Goal: Task Accomplishment & Management: Complete application form

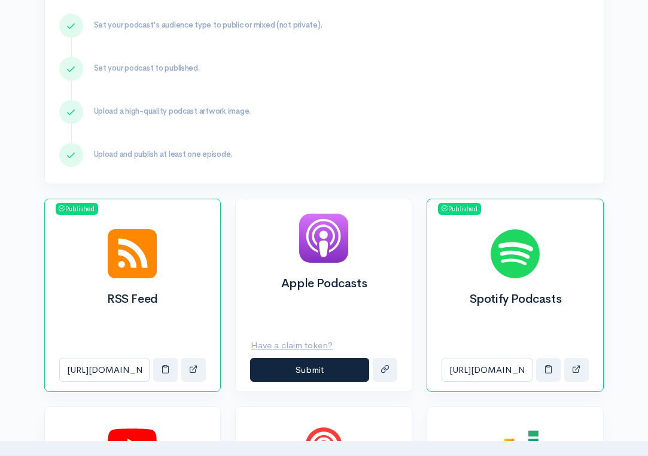
click at [577, 108] on h5 "Upload a high-quality podcast artwork image." at bounding box center [341, 111] width 495 height 8
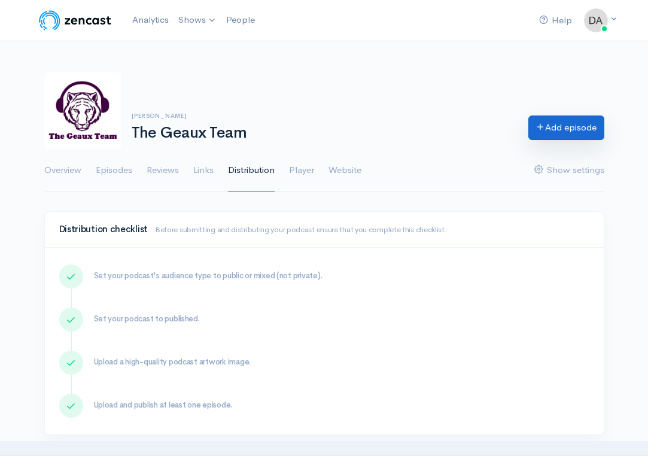
click at [566, 127] on link "Add episode" at bounding box center [566, 127] width 76 height 25
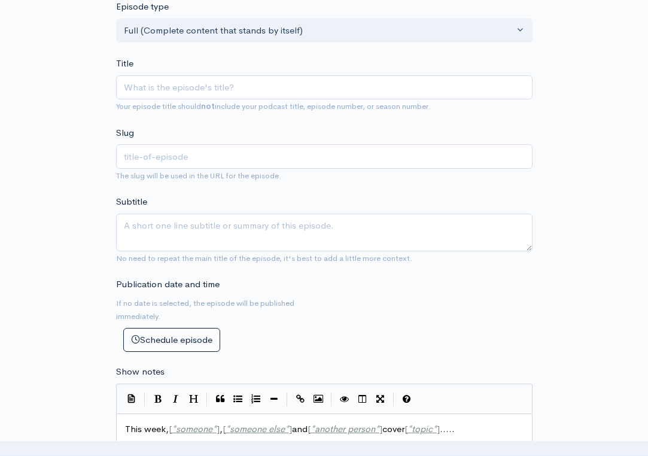
scroll to position [237, 0]
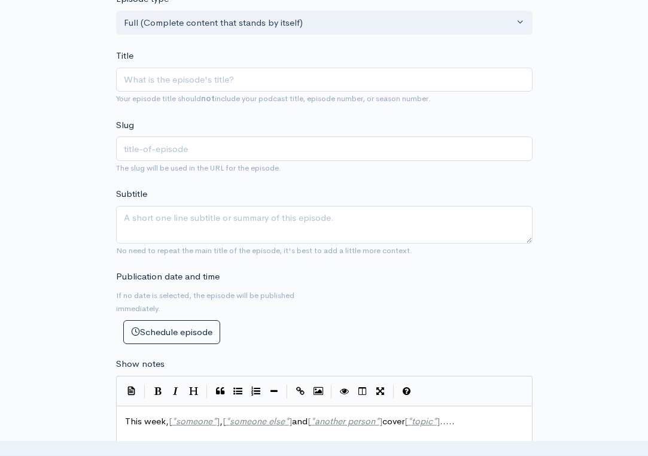
type input "2"
type input "20"
type input "202"
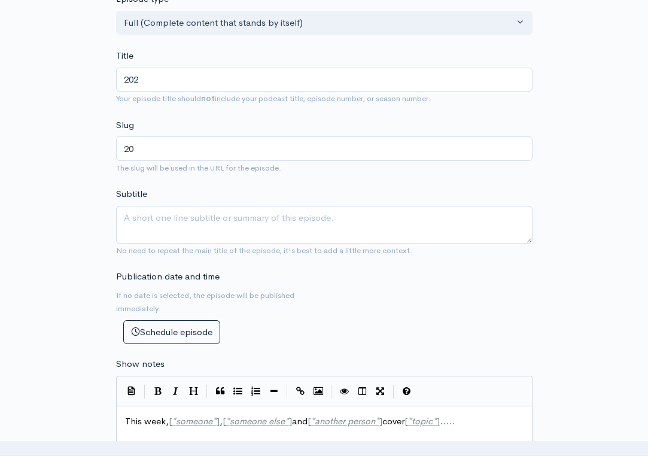
type input "202"
type input "2025"
type input "2025 L"
type input "2025-l"
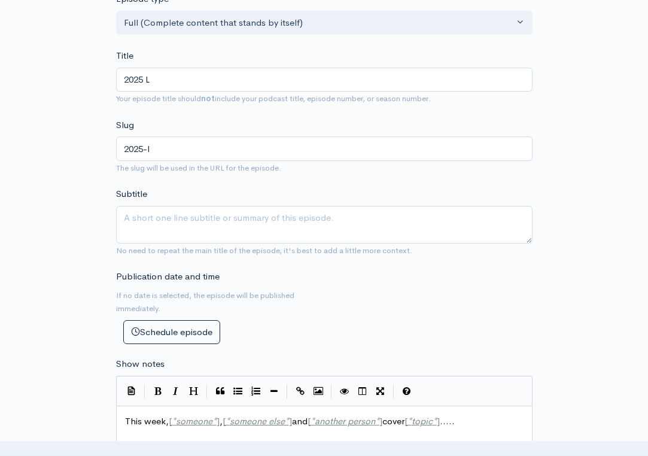
type input "2025 LS"
type input "2025-ls"
type input "2025 LSU"
type input "2025-lsu"
type input "2025 LSU O"
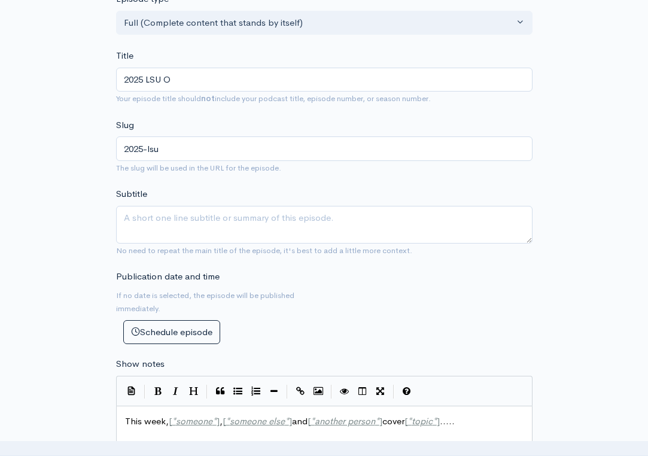
type input "2025-lsu-o"
type input "2025 LSU Of"
type input "2025-lsu-of"
type input "2025 LSU Off"
type input "2025-lsu-off"
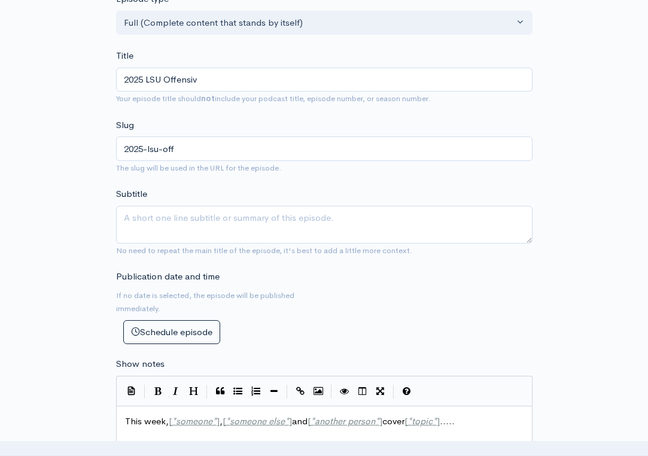
type input "2025 LSU Offensive"
type input "2025-lsu-offensive"
type input "2025 LSU Offensive L"
type input "2025-lsu-offensive-l"
type input "2025 LSU Offensive Li"
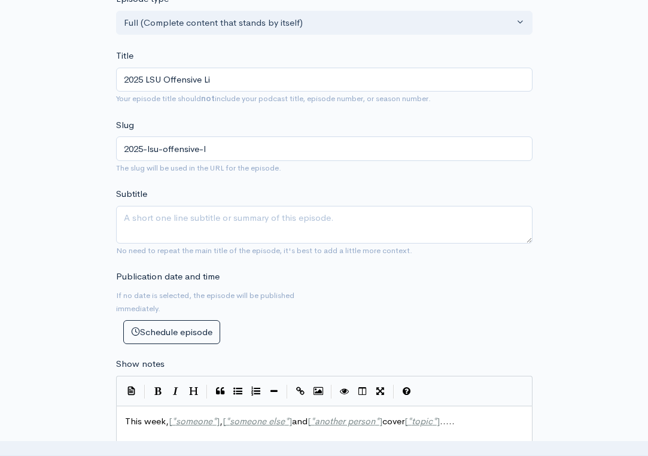
type input "2025-lsu-offensive-li"
type input "2025 LSU Offensive Line"
type input "2025-lsu-offensive-line"
type input "2025 LSU Offensive Line P"
type input "2025-lsu-offensive-line-p"
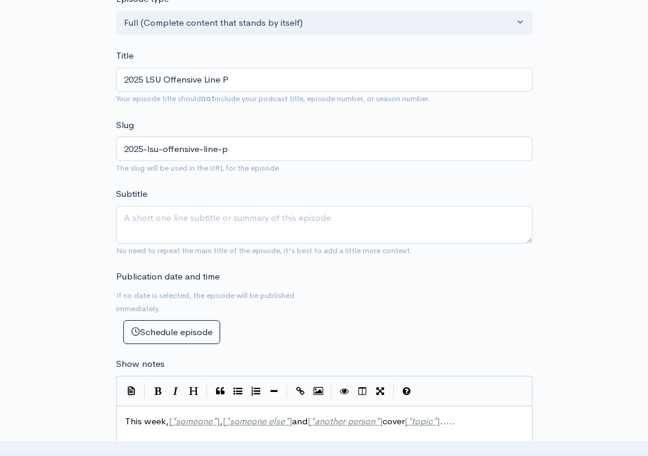
type input "2025 LSU Offensive Line Pr"
type input "2025-lsu-offensive-line-pr"
type input "2025 LSU Offensive Line Pre"
type input "2025-lsu-offensive-line-pre"
type input "2025 LSU Offensive Line Prev"
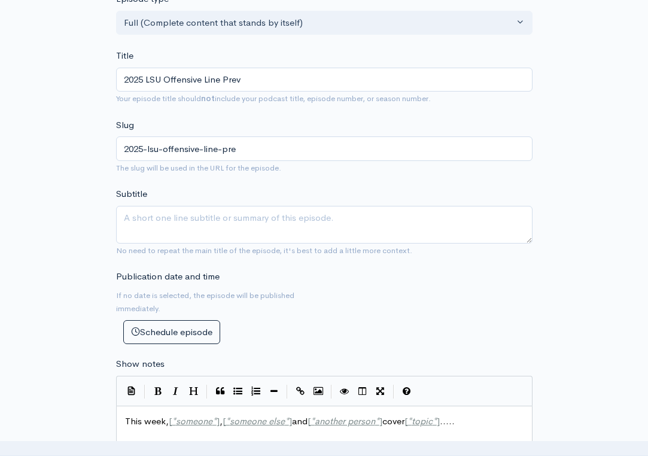
type input "2025-lsu-offensive-line-prev"
type input "2025 LSU Offensive Line Previ"
type input "2025-lsu-offensive-line-previ"
type input "2025 LSU Offensive Line Previe"
type input "2025-lsu-offensive-line-previe"
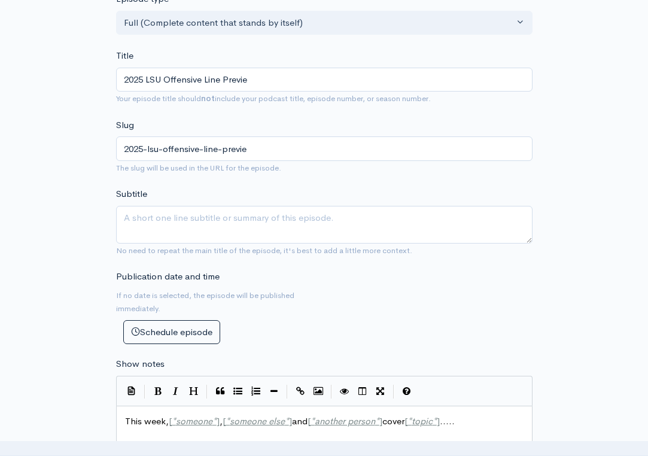
type input "2025 LSU Offensive Line Preview"
type input "2025-lsu-offensive-line-preview"
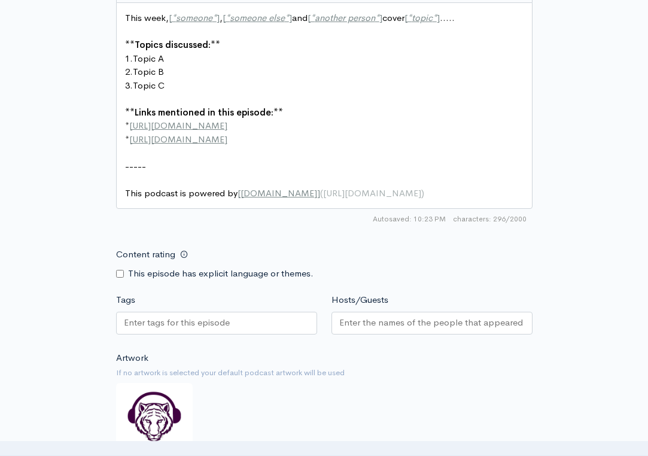
scroll to position [641, 0]
type input "2025 LSU Offensive Line Preview"
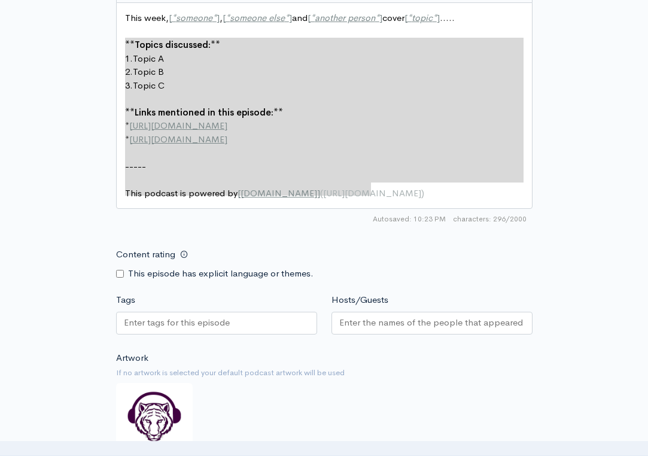
type textarea "This week, [*someone*], [*someone else*] and [*another person*] cover [*topic*]…"
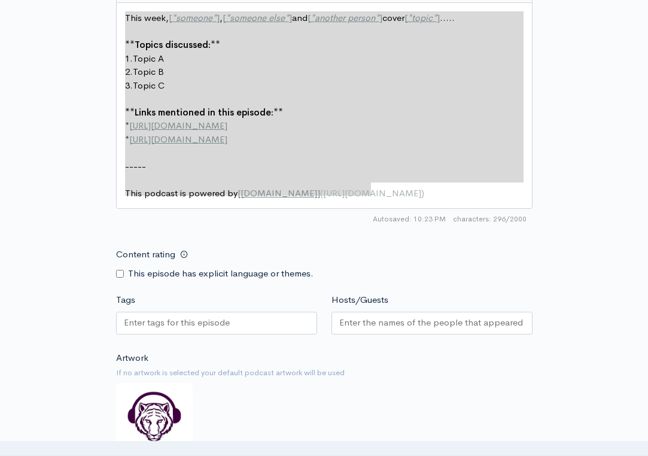
drag, startPoint x: 395, startPoint y: 187, endPoint x: 56, endPoint y: -3, distance: 388.3
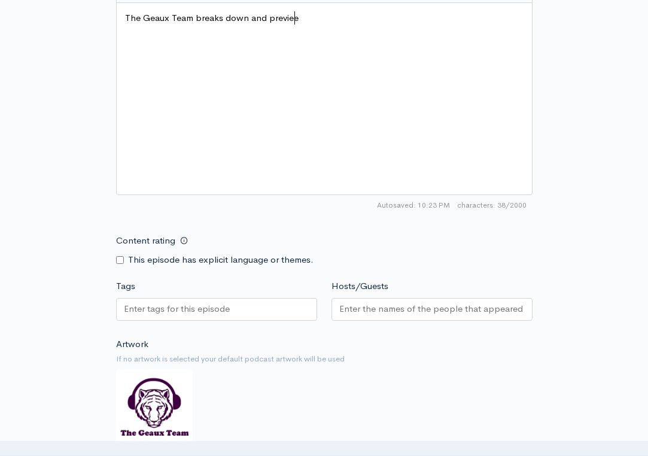
type textarea "The Geaux Team breaks down and previeew"
type textarea "ws the 2025 LSU offesnn"
type textarea "nsiv"
type textarea "e ku"
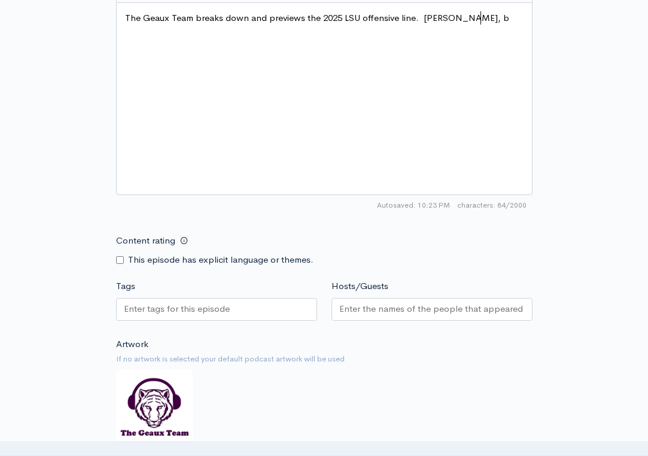
type textarea "line. Tyree Adams, br"
type textarea "Braelin moor"
type textarea "Moore, Josh thom"
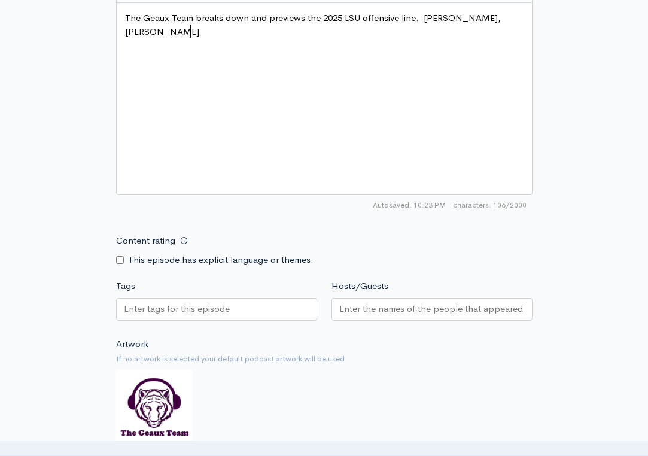
scroll to position [0, 72]
type textarea "TH"
type textarea "hompson, Coen eCH="
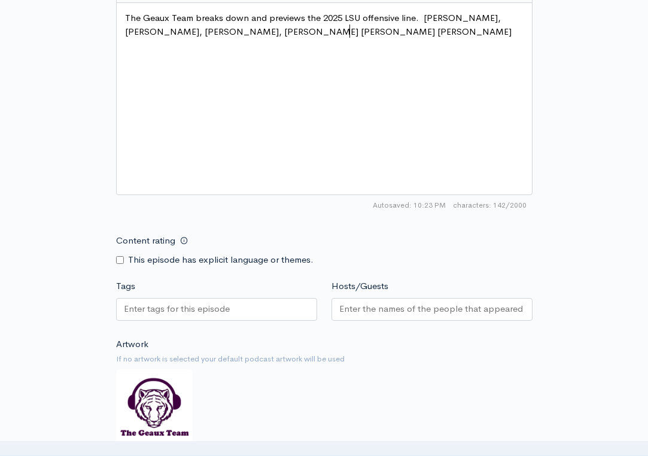
type textarea "Echols, DJ Chester, pAUL"
type textarea "Paul mu="
type textarea "Mubenga, Weston Davis, and Caru"
type textarea "ius c"
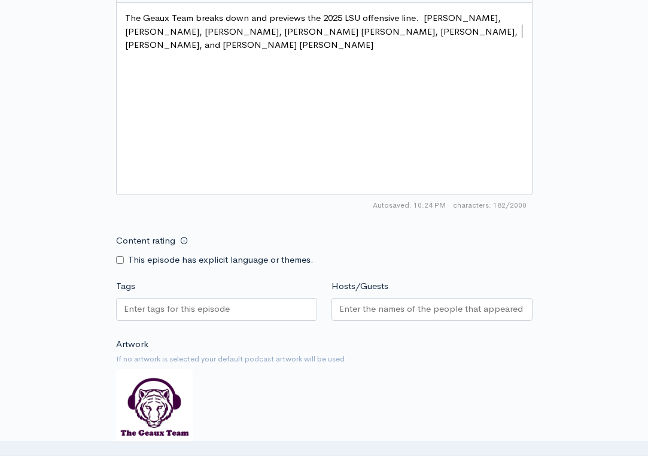
type textarea "Curne."
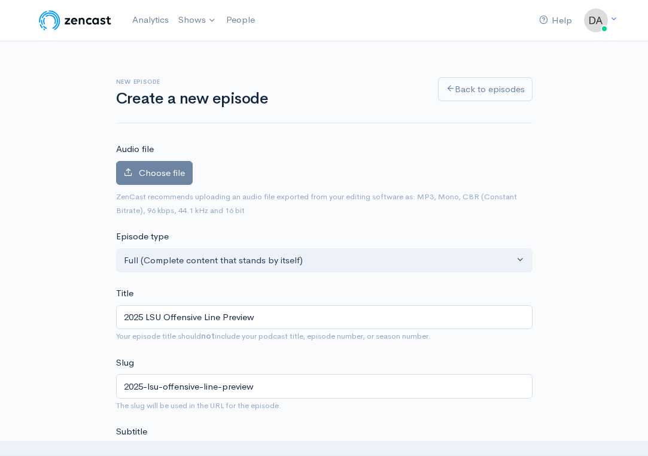
scroll to position [0, 0]
click at [157, 176] on span "Choose file" at bounding box center [162, 172] width 46 height 11
click at [0, 0] on input "Choose file" at bounding box center [0, 0] width 0 height 0
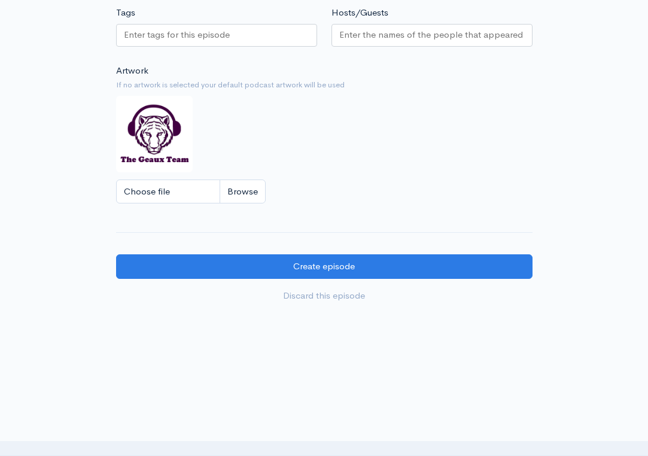
scroll to position [981, 0]
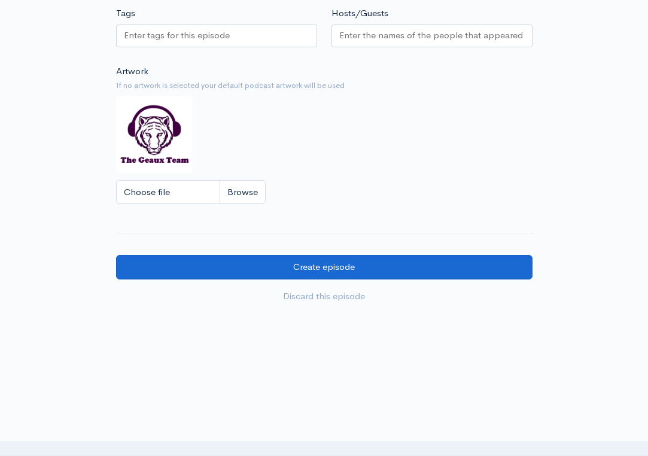
click at [385, 255] on input "Create episode" at bounding box center [324, 267] width 416 height 25
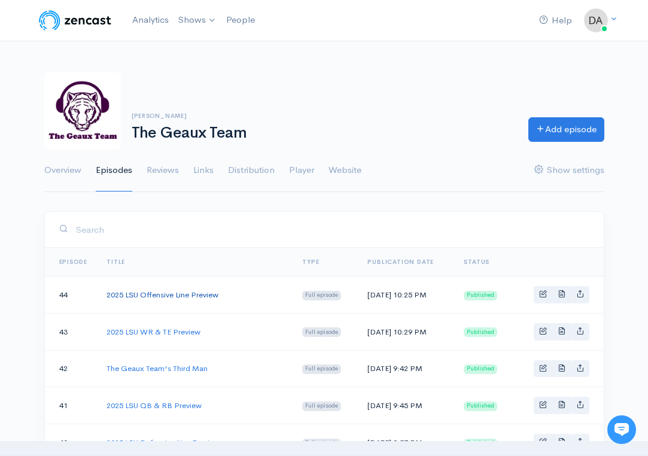
click at [205, 294] on link "2025 LSU Offensive Line Preview" at bounding box center [162, 294] width 112 height 10
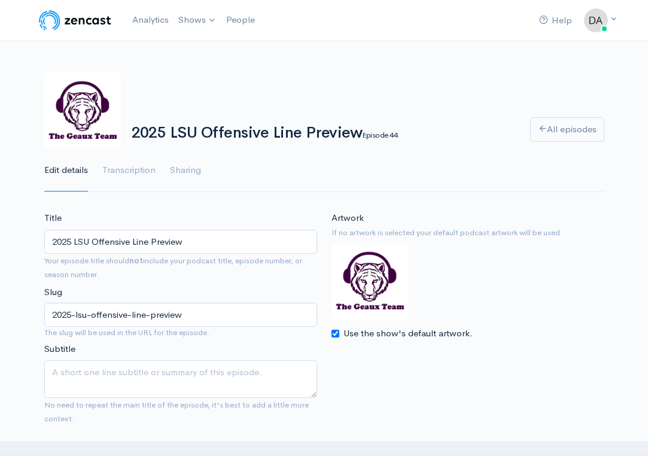
click at [204, 245] on input "2025 LSU Offensive Line Preview" at bounding box center [180, 242] width 273 height 25
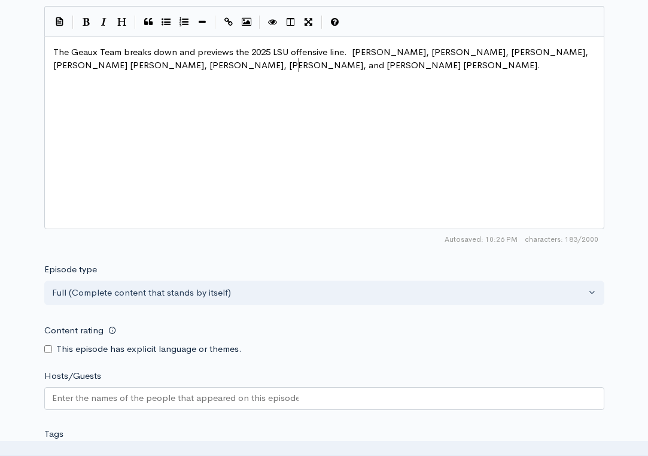
scroll to position [6, 0]
type textarea "[PERSON_NAME], [PERSON_NAME], [PERSON_NAME], and [PERSON_NAME] [PERSON_NAME]."
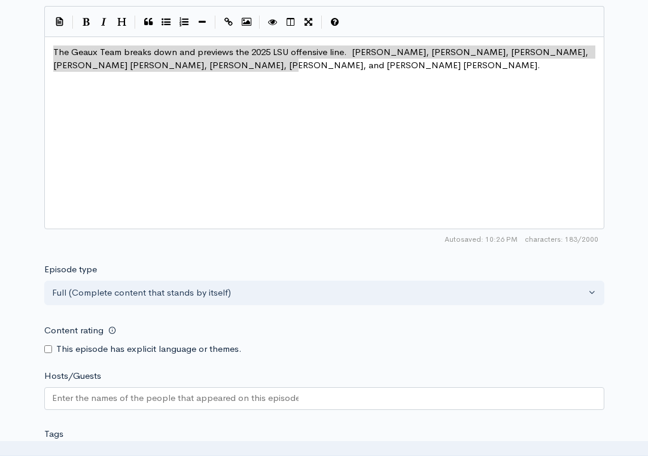
drag, startPoint x: 355, startPoint y: 114, endPoint x: 35, endPoint y: 26, distance: 331.8
click at [35, 26] on div "Title 2025 LSU Offensive Line Preview Your episode title should not include you…" at bounding box center [324, 22] width 648 height 1127
type textarea "The Geaux Team breaks down and previews the 2025 LSU offensive line. [PERSON_NA…"
